Goal: Check status: Check status

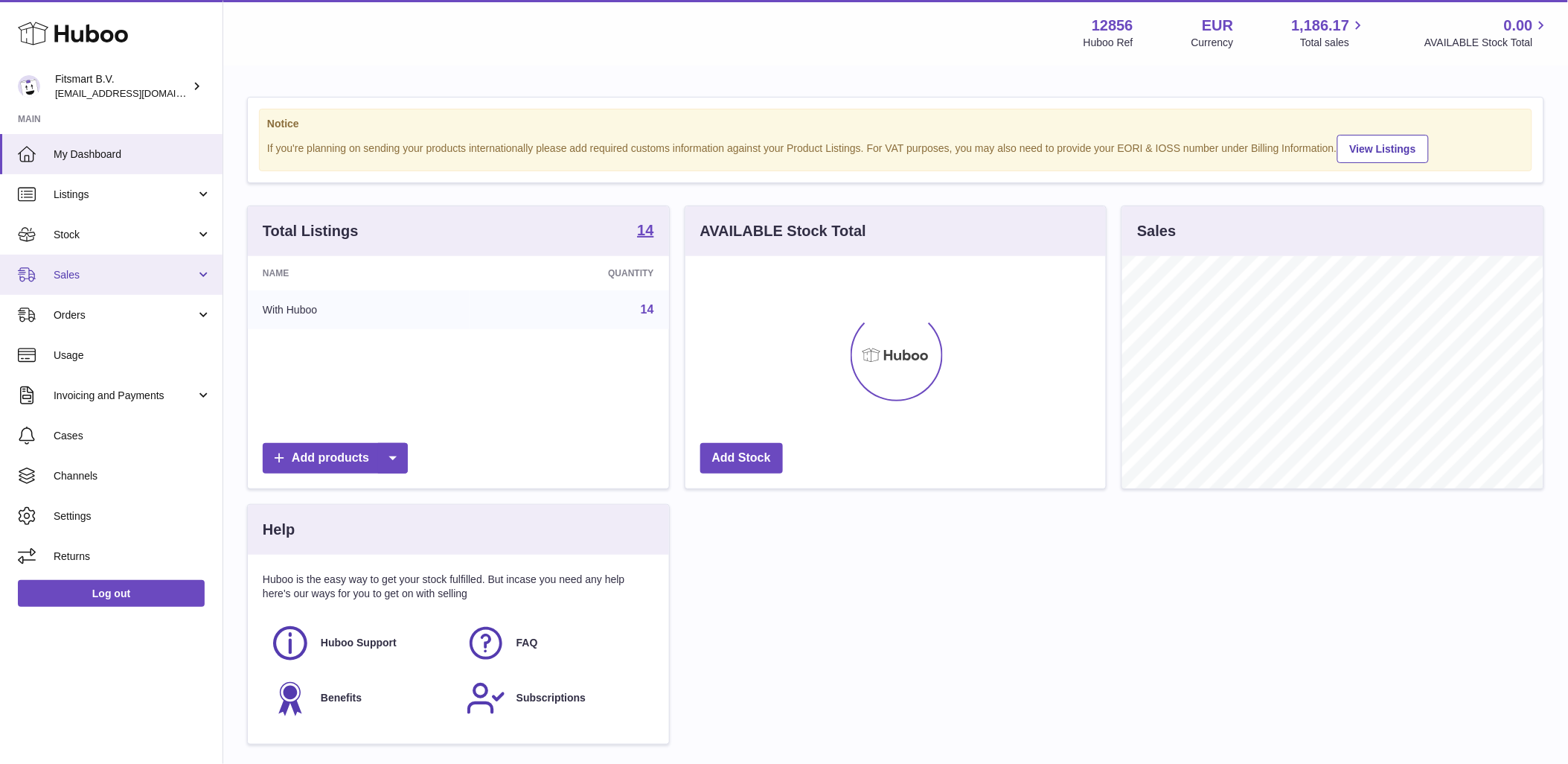
scroll to position [233, 421]
click at [95, 269] on span "Sales" at bounding box center [125, 274] width 142 height 14
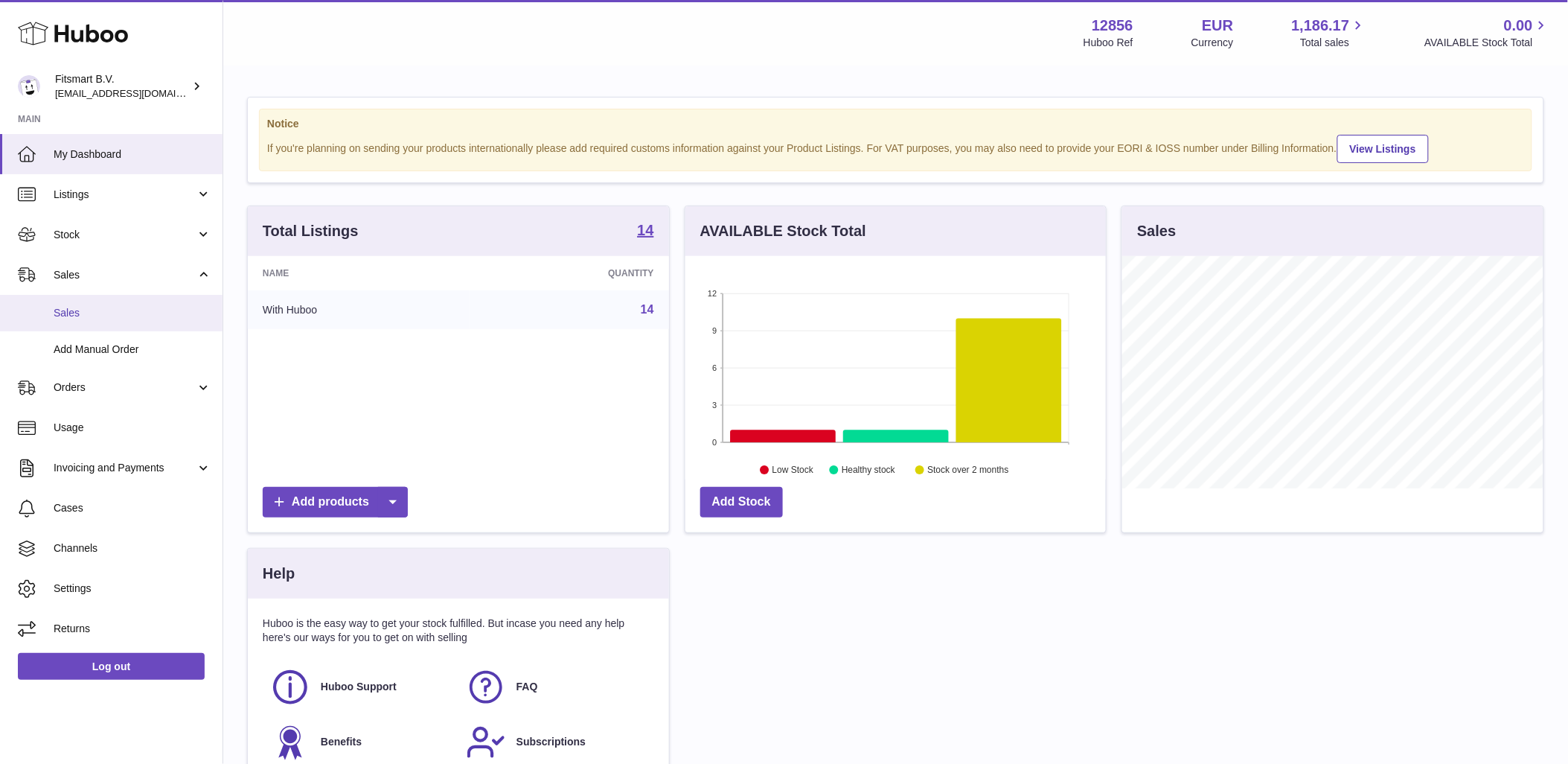
click at [117, 315] on span "Sales" at bounding box center [132, 313] width 158 height 14
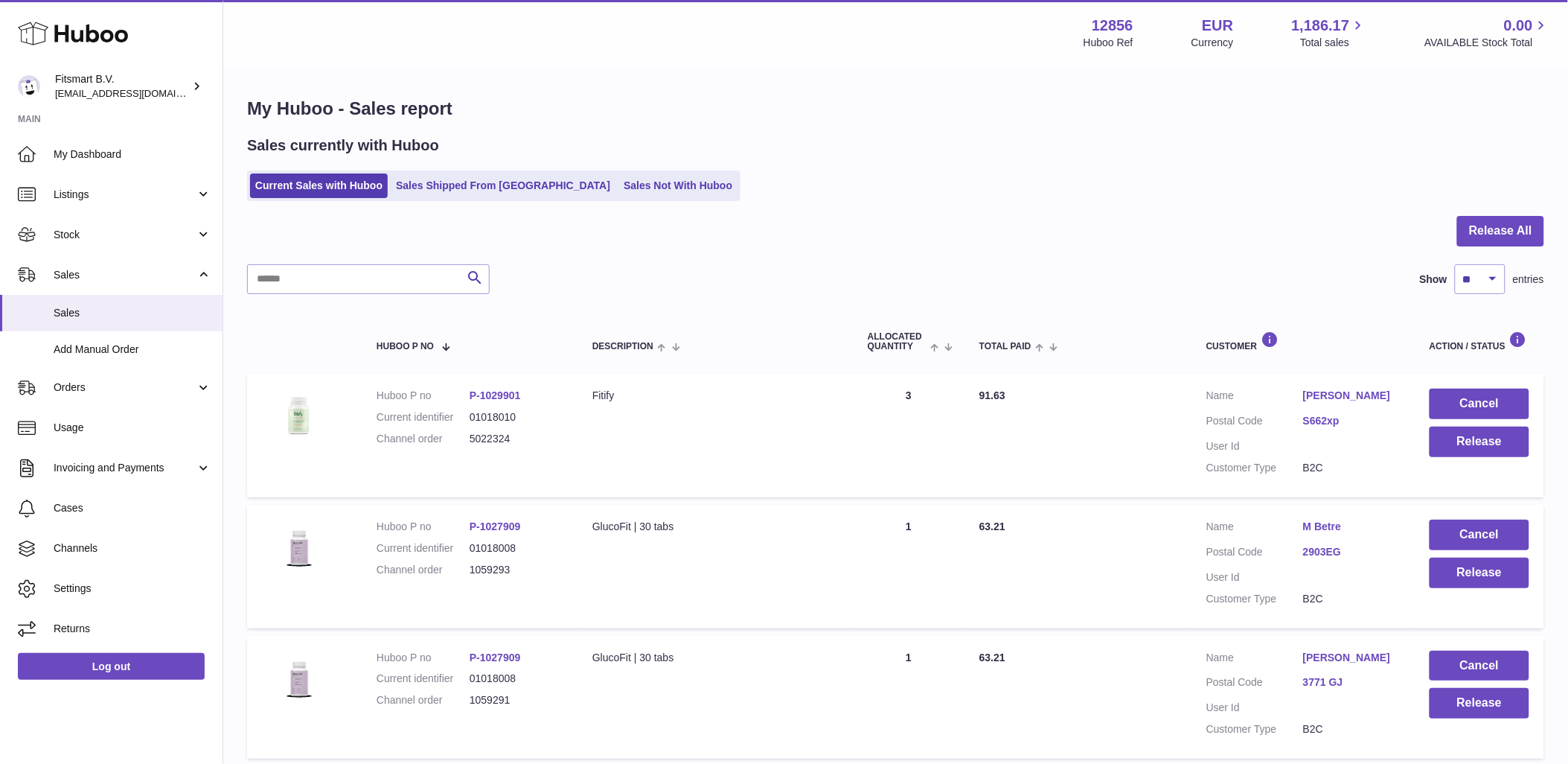
click at [492, 173] on ul "Current Sales with Huboo Sales Shipped From Huboo Sales Not With Huboo" at bounding box center [493, 185] width 493 height 30
click at [486, 183] on link "Sales Shipped From [GEOGRAPHIC_DATA]" at bounding box center [503, 185] width 225 height 25
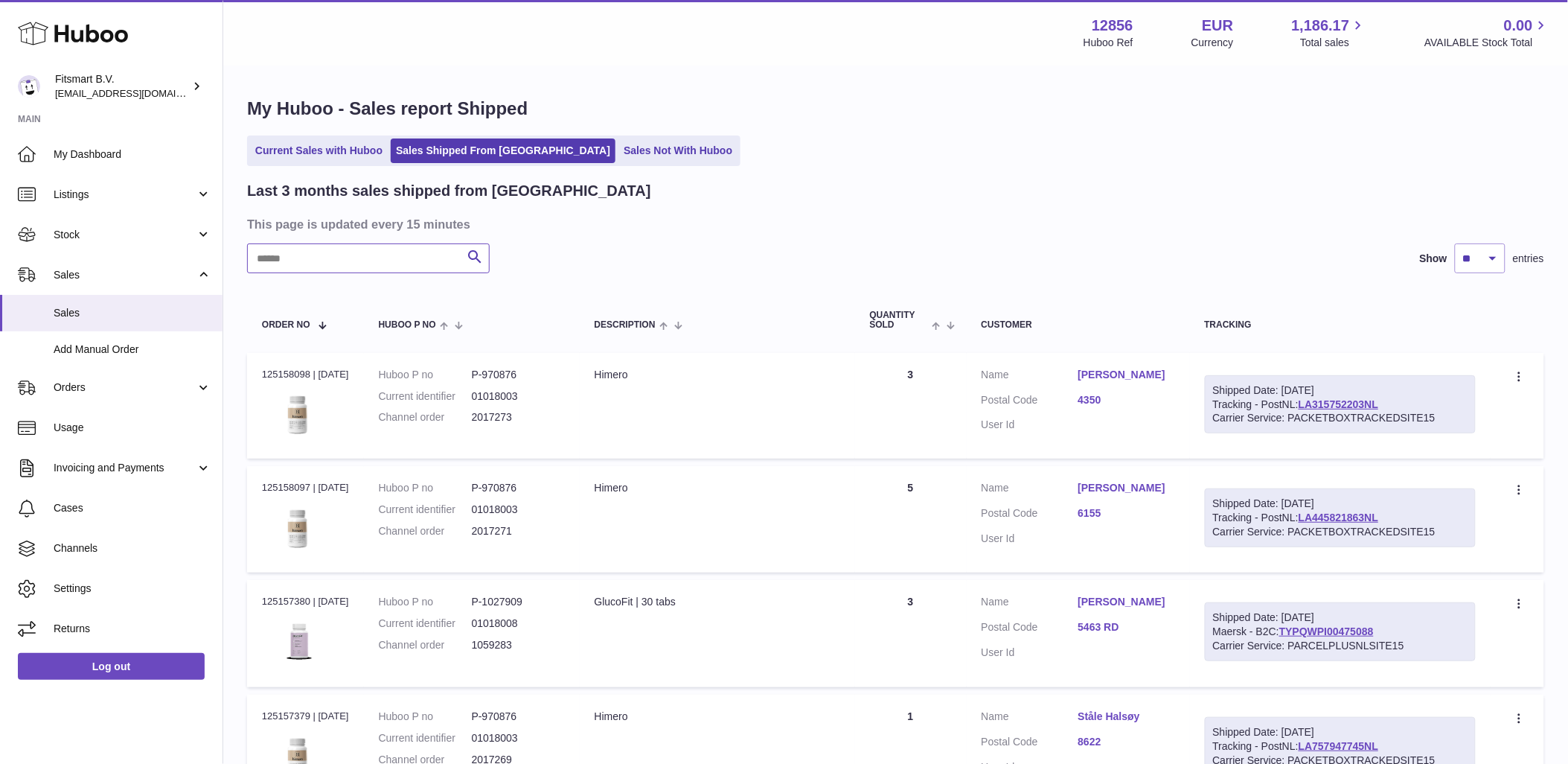
click at [436, 254] on input "text" at bounding box center [368, 258] width 243 height 29
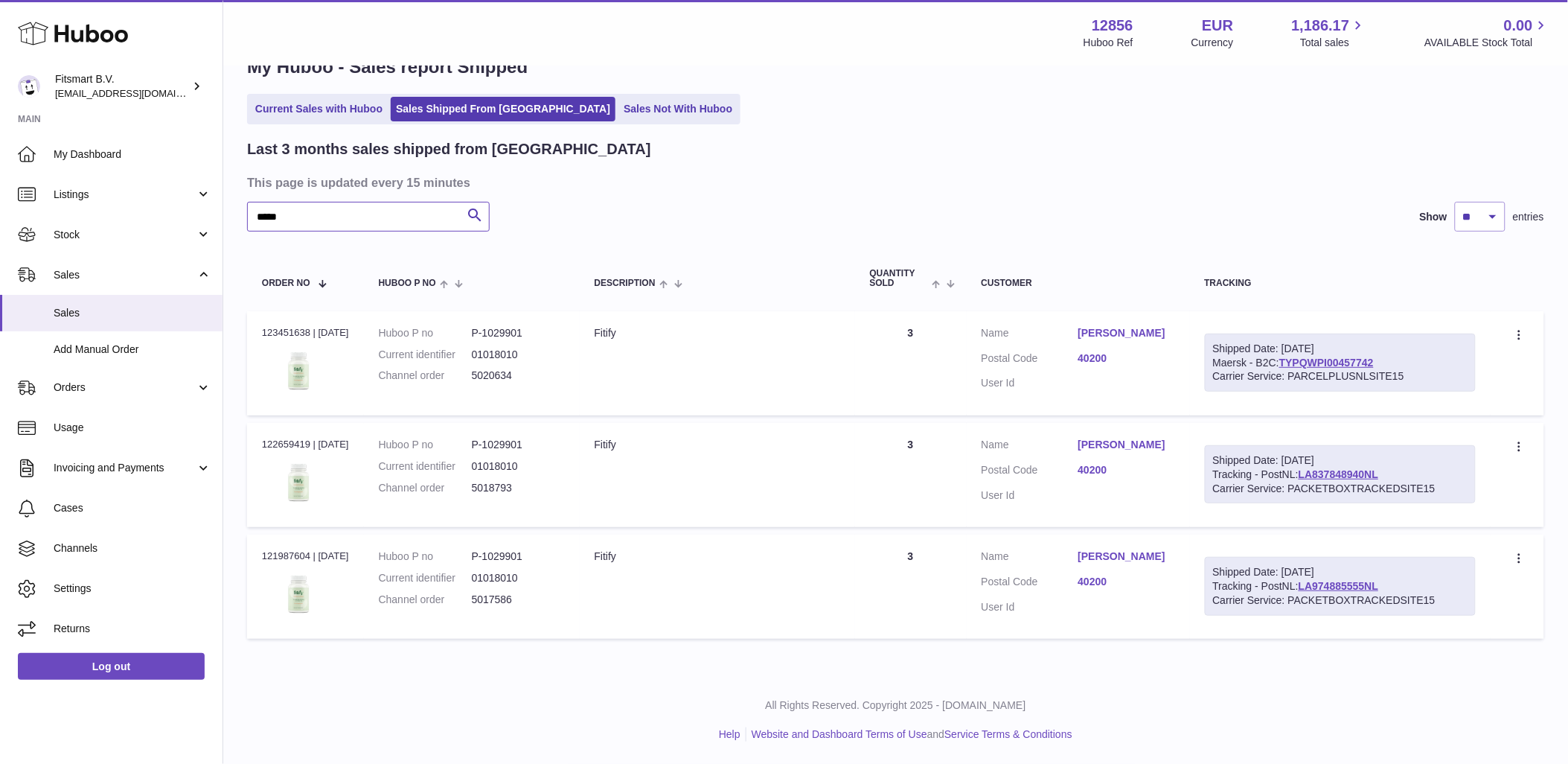
scroll to position [52, 0]
type input "*****"
click at [508, 369] on dd "5020634" at bounding box center [518, 375] width 93 height 14
copy dd "5020634"
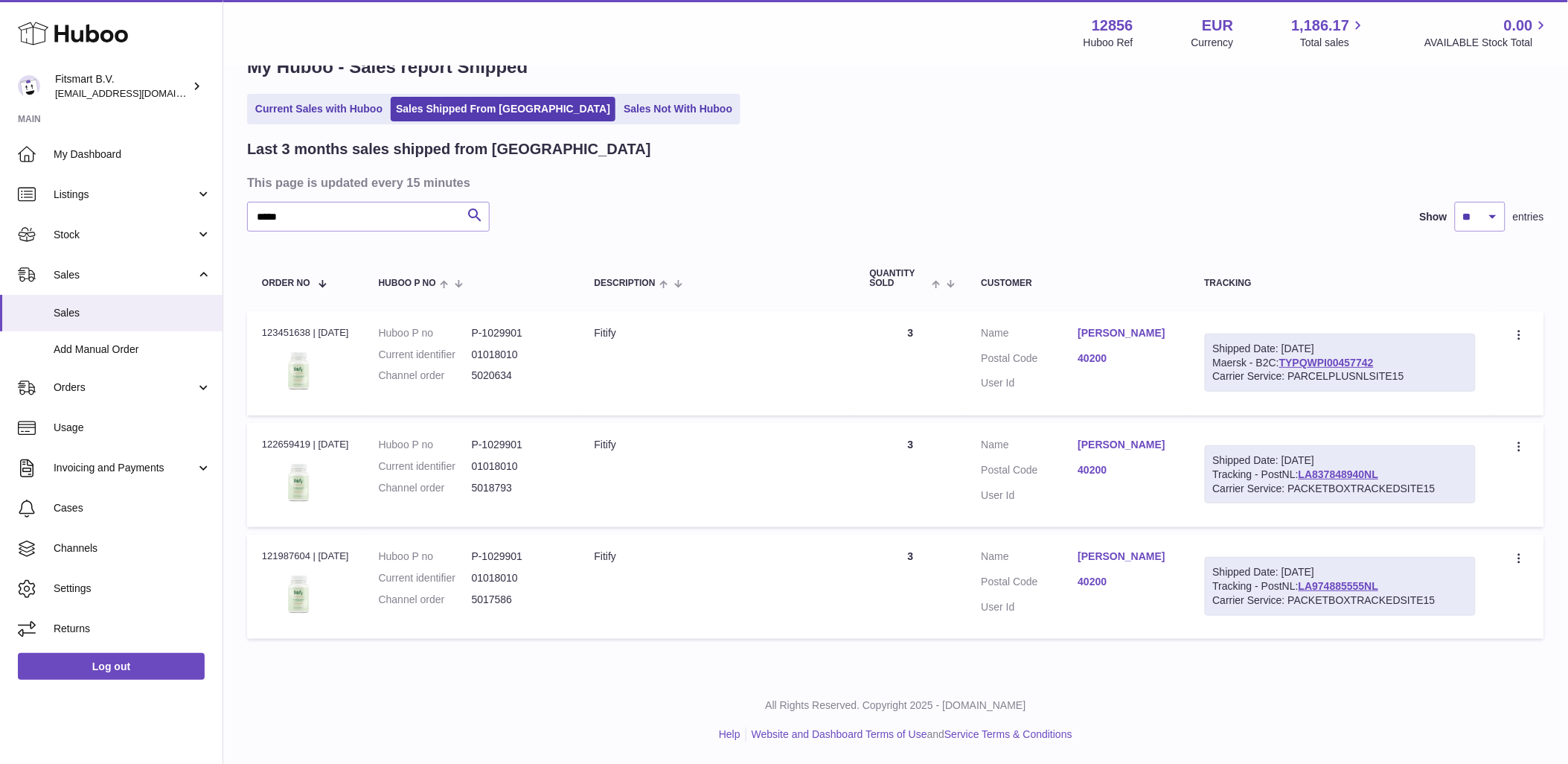
click at [286, 326] on div "Order no 123451638 | 25th Aug" at bounding box center [305, 333] width 87 height 13
copy div "123451638"
